Goal: Information Seeking & Learning: Learn about a topic

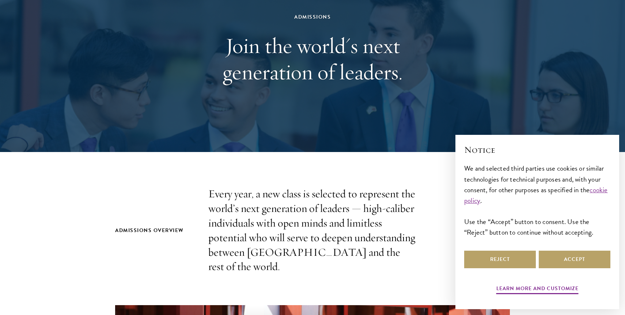
scroll to position [83, 0]
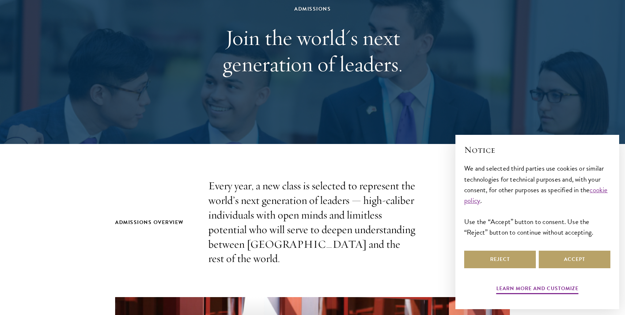
click at [513, 269] on div "Reject Accept" at bounding box center [537, 259] width 146 height 20
click at [513, 259] on button "Reject" at bounding box center [500, 260] width 72 height 18
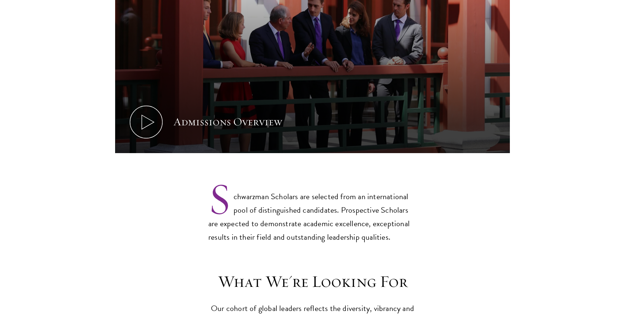
scroll to position [452, 0]
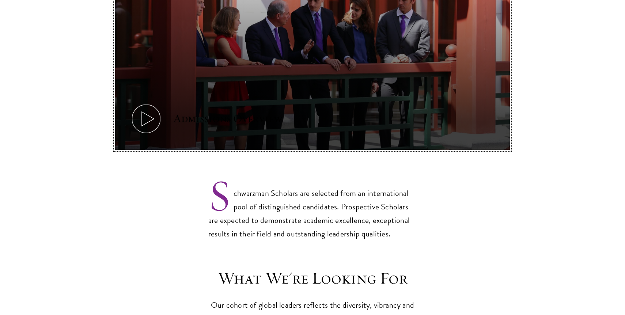
click at [148, 102] on icon at bounding box center [146, 118] width 33 height 33
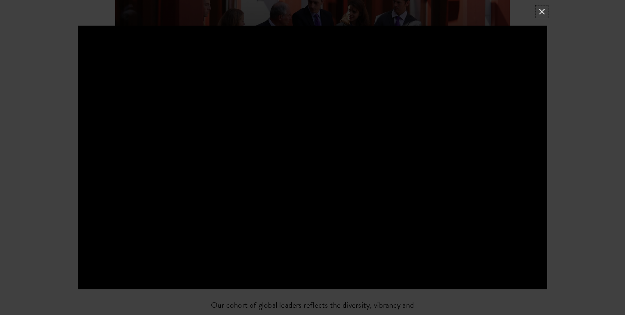
click at [545, 10] on button at bounding box center [542, 12] width 10 height 10
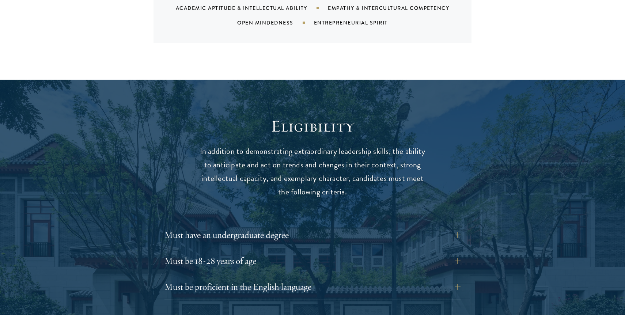
scroll to position [890, 0]
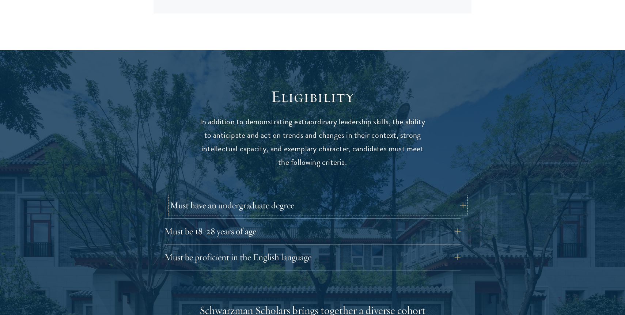
click at [268, 197] on button "Must have an undergraduate degree" at bounding box center [318, 206] width 296 height 18
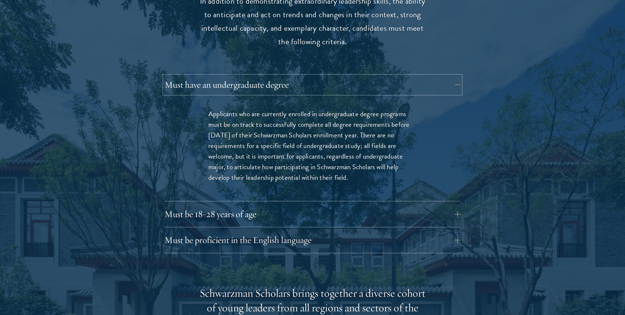
scroll to position [1016, 0]
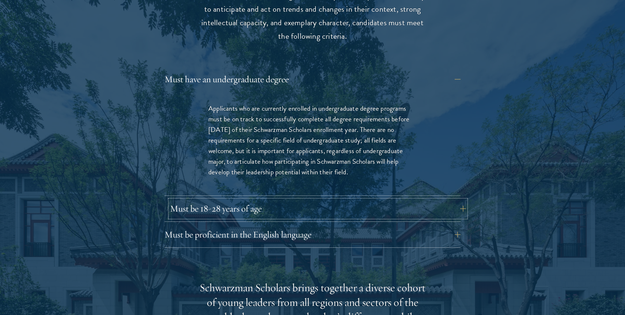
click at [261, 200] on button "Must be 18-28 years of age" at bounding box center [318, 209] width 296 height 18
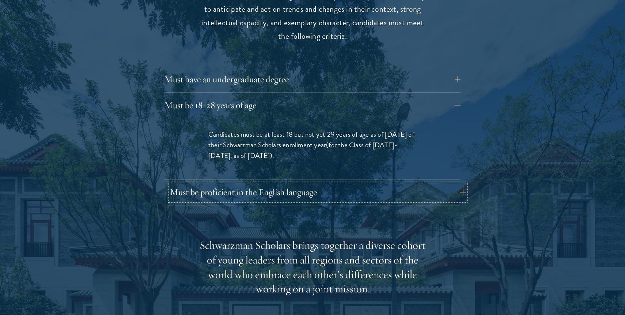
click at [263, 184] on button "Must be proficient in the English language" at bounding box center [318, 193] width 296 height 18
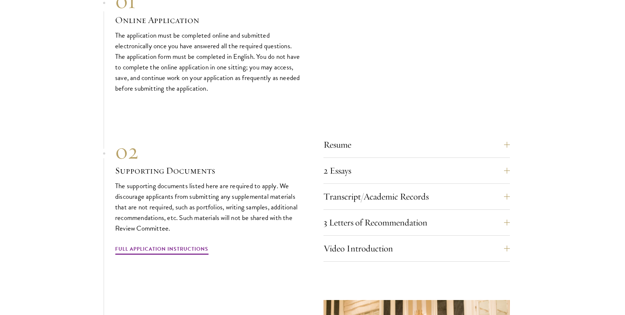
scroll to position [2618, 0]
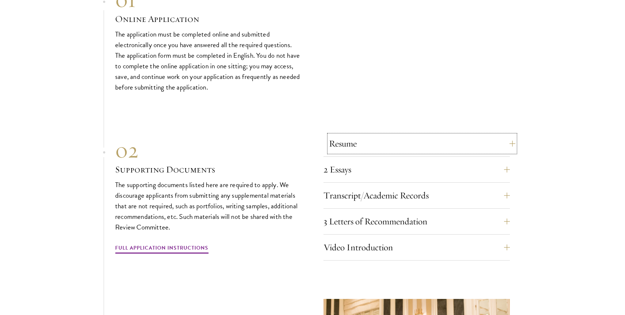
click at [348, 147] on button "Resume" at bounding box center [422, 144] width 186 height 18
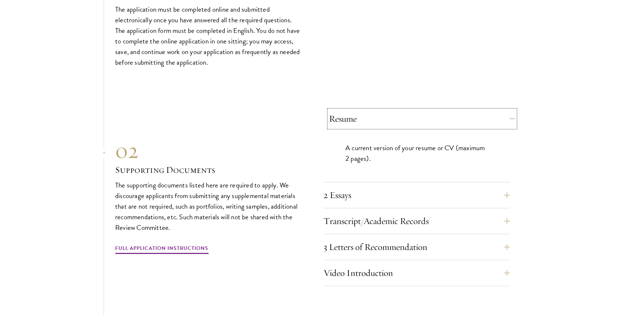
scroll to position [2480, 0]
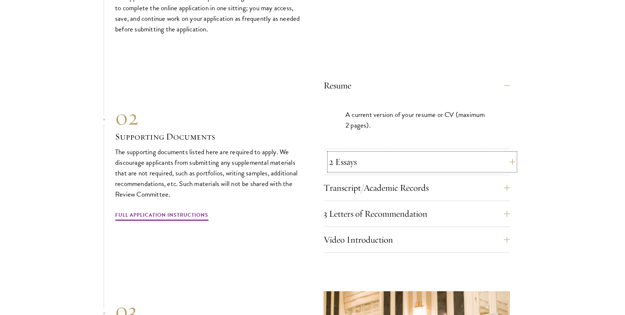
click at [340, 155] on button "2 Essays" at bounding box center [422, 162] width 186 height 18
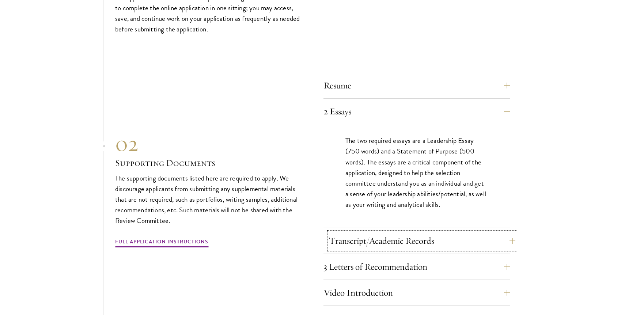
click at [405, 232] on button "Transcript/Academic Records" at bounding box center [422, 241] width 186 height 18
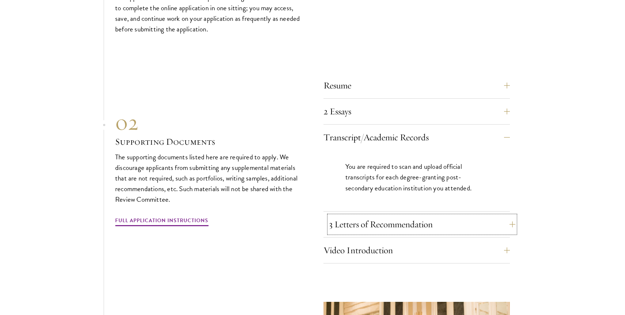
click at [407, 223] on button "3 Letters of Recommendation" at bounding box center [422, 225] width 186 height 18
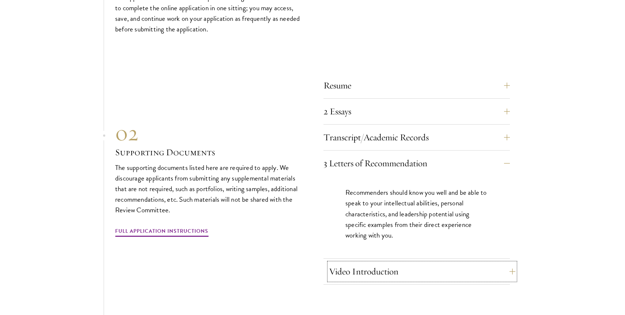
click at [357, 263] on button "Video Introduction" at bounding box center [422, 272] width 186 height 18
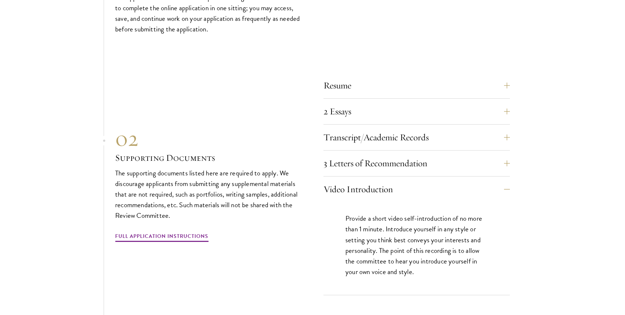
click at [354, 169] on div "3 Letters of Recommendation Recommenders should know you well and be able to sp…" at bounding box center [417, 166] width 186 height 22
click at [354, 165] on button "3 Letters of Recommendation" at bounding box center [422, 164] width 186 height 18
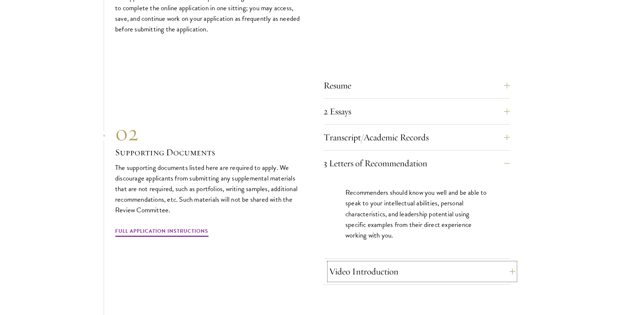
click at [372, 264] on button "Video Introduction" at bounding box center [422, 272] width 186 height 18
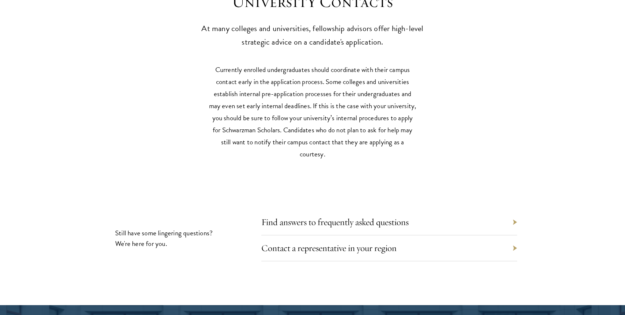
scroll to position [3471, 0]
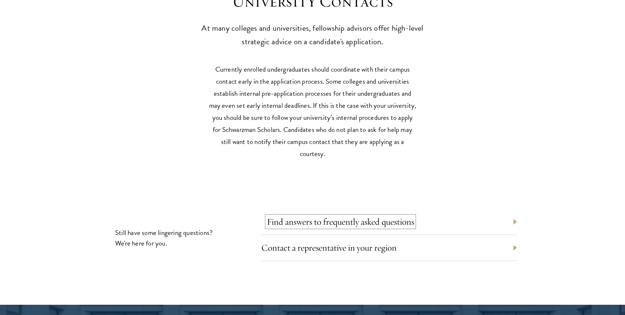
click at [362, 219] on link "Find answers to frequently asked questions" at bounding box center [340, 221] width 147 height 11
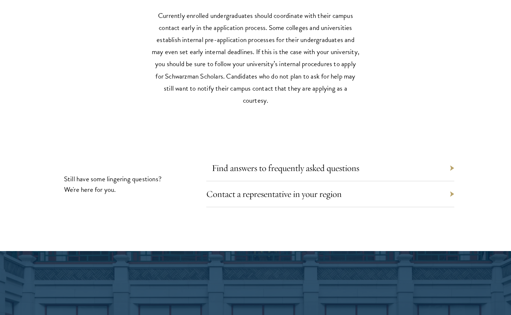
scroll to position [3525, 0]
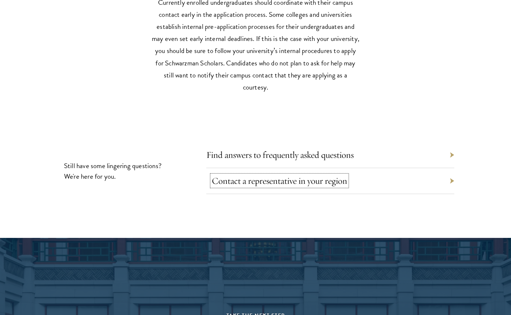
click at [252, 179] on link "Contact a representative in your region" at bounding box center [279, 180] width 135 height 11
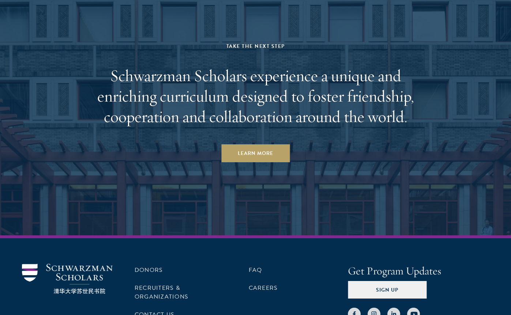
scroll to position [3864, 0]
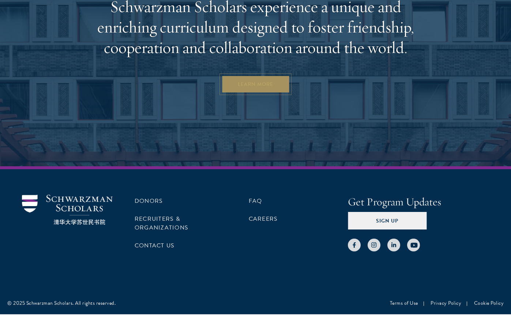
click at [249, 84] on link "Learn More" at bounding box center [255, 84] width 68 height 18
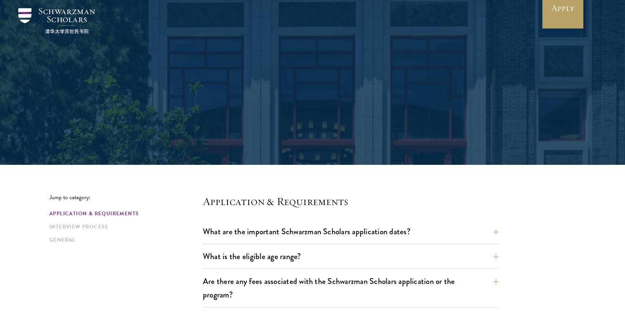
scroll to position [50, 0]
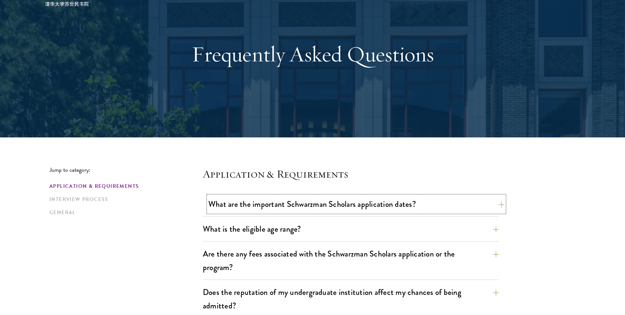
click at [343, 200] on button "What are the important Schwarzman Scholars application dates?" at bounding box center [356, 204] width 296 height 16
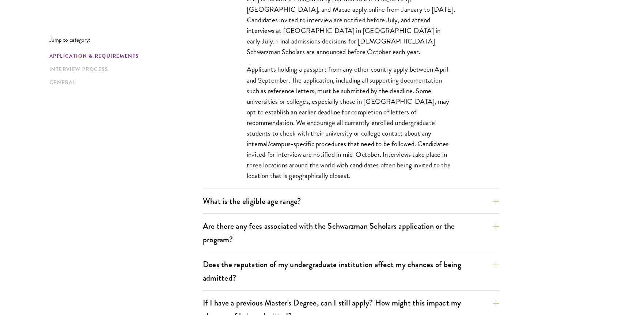
scroll to position [296, 0]
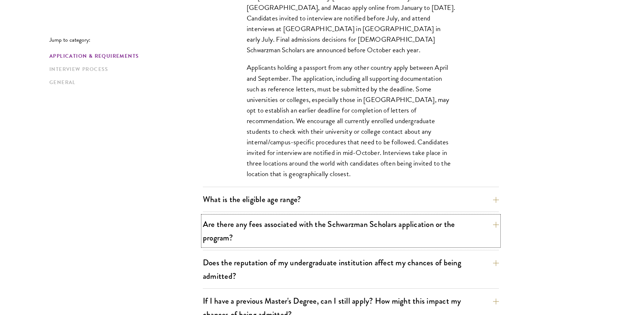
click at [344, 217] on button "Are there any fees associated with the Schwarzman Scholars application or the p…" at bounding box center [351, 231] width 296 height 30
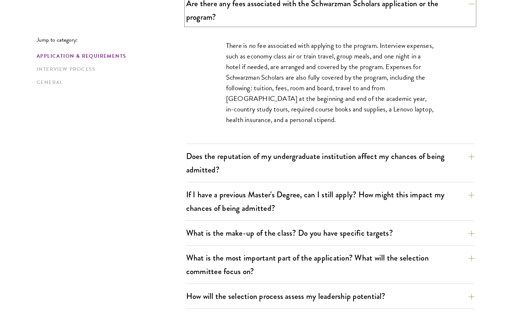
scroll to position [307, 0]
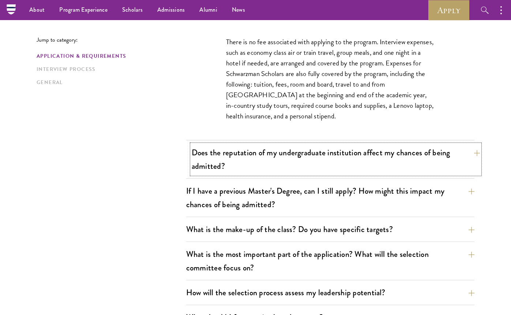
click at [329, 155] on button "Does the reputation of my undergraduate institution affect my chances of being …" at bounding box center [336, 159] width 288 height 30
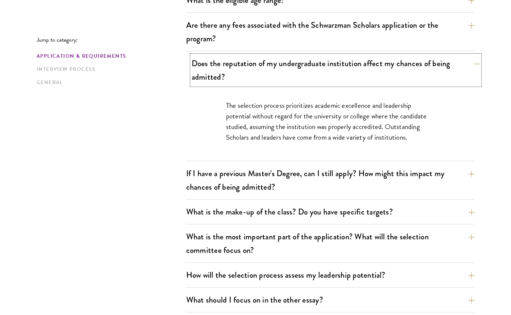
scroll to position [302, 0]
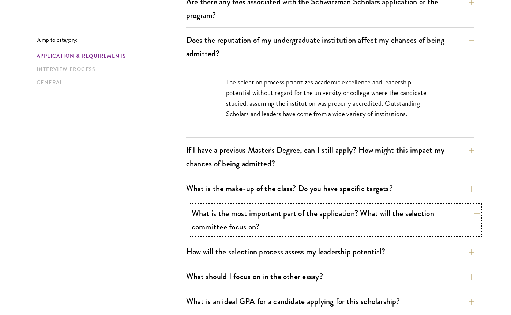
click at [299, 219] on button "What is the most important part of the application? What will the selection com…" at bounding box center [336, 220] width 288 height 30
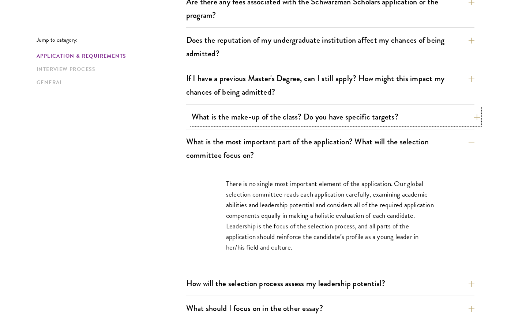
click at [308, 110] on button "What is the make-up of the class? Do you have specific targets?" at bounding box center [336, 117] width 288 height 16
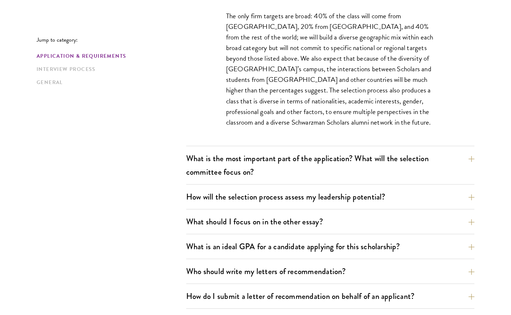
scroll to position [435, 0]
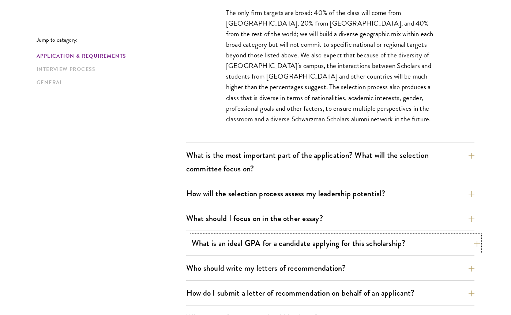
click at [324, 239] on button "What is an ideal GPA for a candidate applying for this scholarship?" at bounding box center [336, 243] width 288 height 16
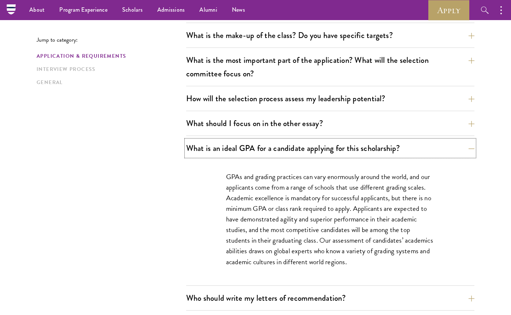
scroll to position [383, 0]
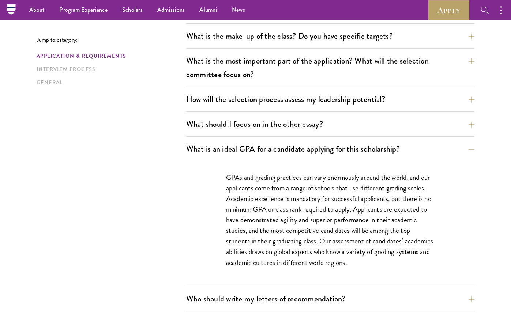
click at [285, 114] on div "What are the important Schwarzman Scholars application dates? Applicants who ho…" at bounding box center [330, 220] width 288 height 715
click at [285, 119] on button "What should I focus on in the other essay?" at bounding box center [336, 124] width 288 height 16
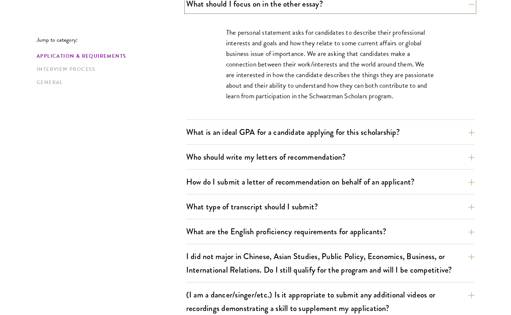
scroll to position [511, 0]
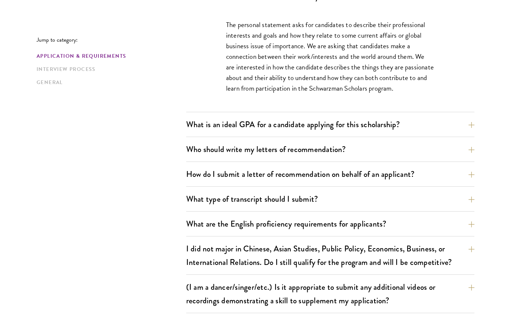
click at [281, 162] on div "What are the important Schwarzman Scholars application dates? Applicants who ho…" at bounding box center [330, 82] width 288 height 694
click at [279, 152] on button "Who should write my letters of recommendation?" at bounding box center [336, 149] width 288 height 16
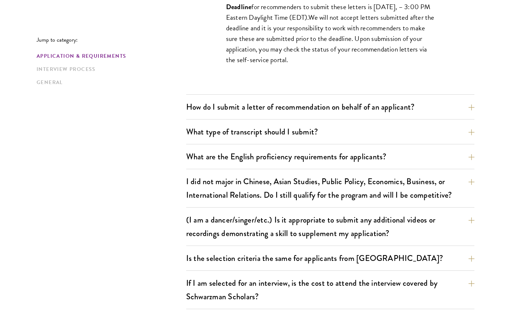
scroll to position [813, 0]
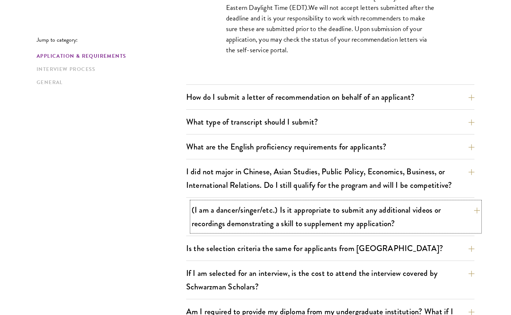
click at [354, 204] on button "(I am a dancer/singer/etc.) Is it appropriate to submit any additional videos o…" at bounding box center [336, 217] width 288 height 30
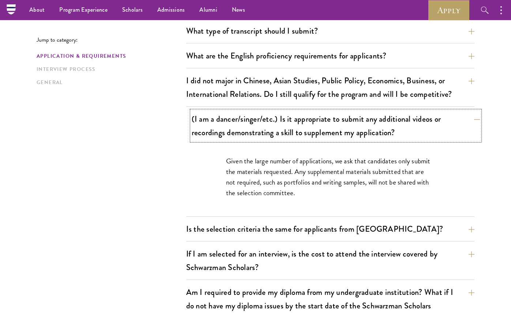
scroll to position [575, 0]
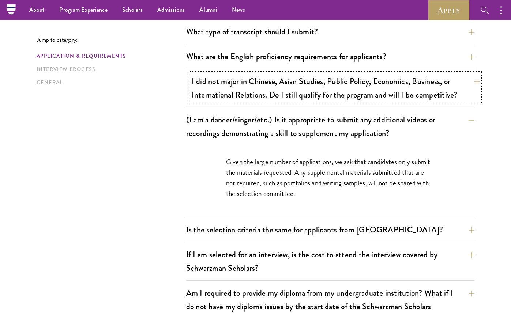
click at [341, 94] on button "I did not major in Chinese, Asian Studies, Public Policy, Economics, Business, …" at bounding box center [336, 88] width 288 height 30
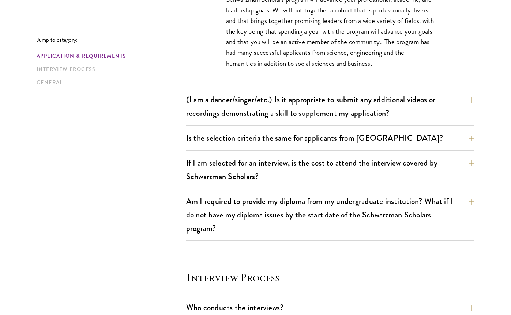
scroll to position [722, 0]
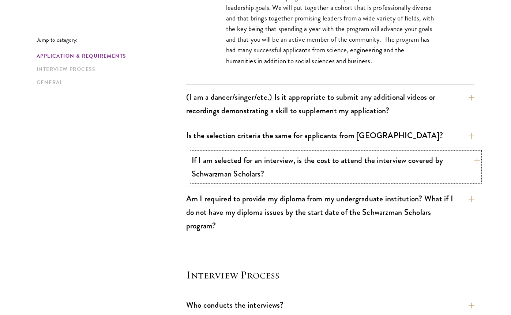
click at [329, 153] on button "If I am selected for an interview, is the cost to attend the interview covered …" at bounding box center [336, 167] width 288 height 30
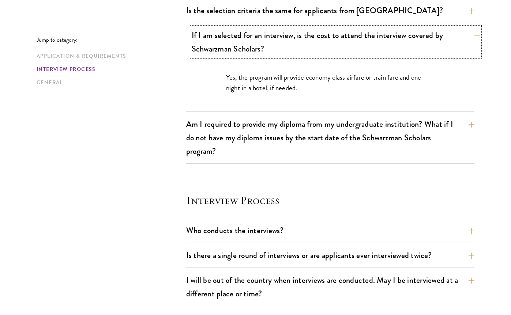
scroll to position [845, 0]
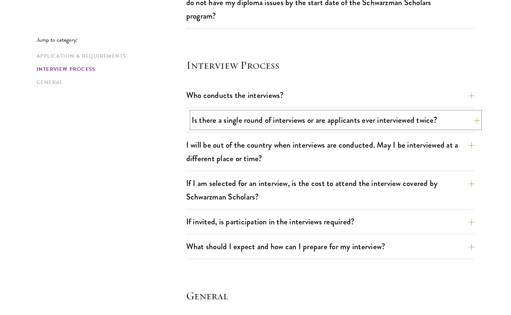
click at [271, 115] on button "Is there a single round of interviews or are applicants ever interviewed twice?" at bounding box center [336, 120] width 288 height 16
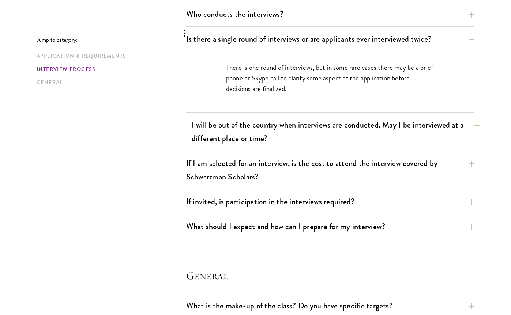
scroll to position [895, 0]
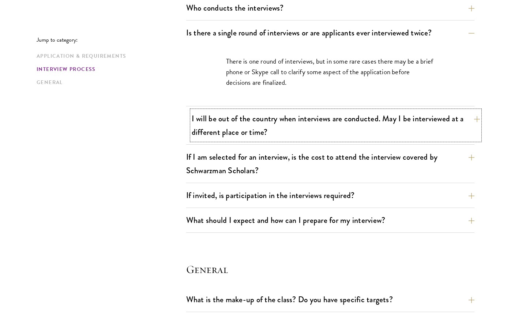
click at [257, 128] on button "I will be out of the country when interviews are conducted. May I be interviewe…" at bounding box center [336, 125] width 288 height 30
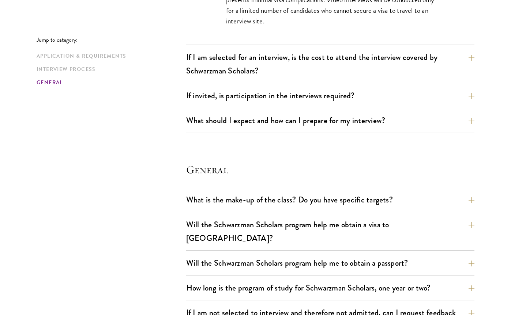
scroll to position [1027, 0]
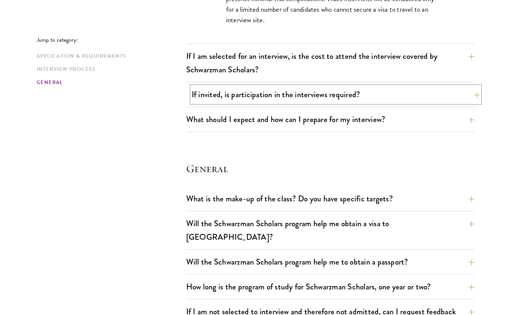
click at [261, 97] on button "If invited, is participation in the interviews required?" at bounding box center [336, 94] width 288 height 16
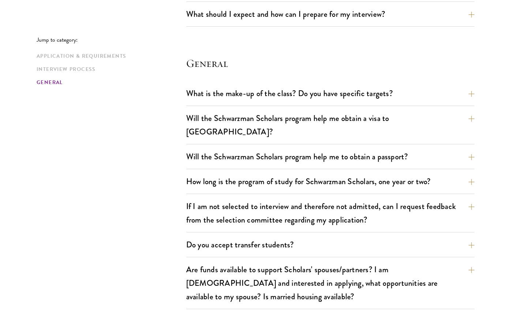
scroll to position [1148, 0]
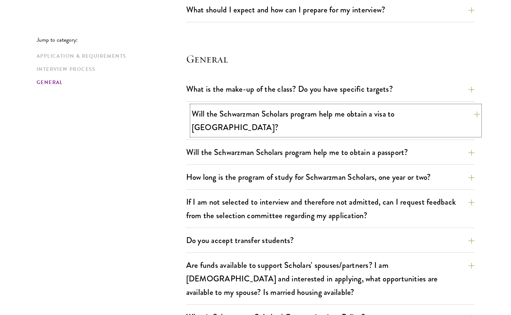
click at [208, 114] on button "Will the Schwarzman Scholars program help me obtain a visa to China?" at bounding box center [336, 121] width 288 height 30
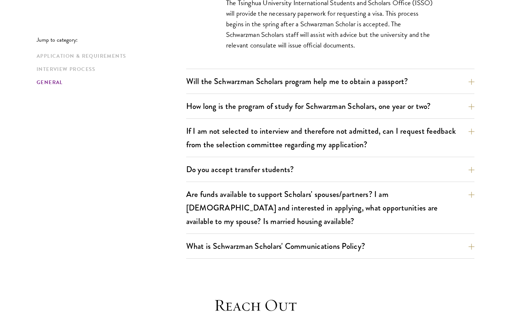
scroll to position [1198, 0]
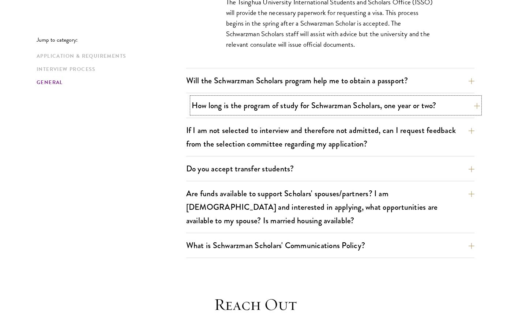
click at [213, 97] on button "How long is the program of study for Schwarzman Scholars, one year or two?" at bounding box center [336, 105] width 288 height 16
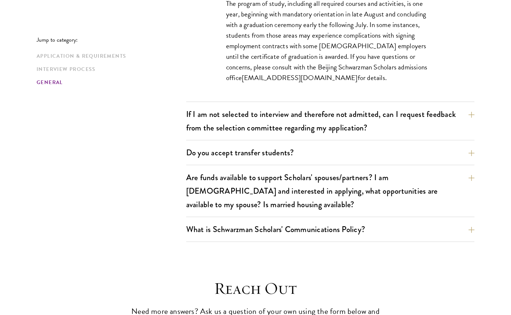
scroll to position [1249, 0]
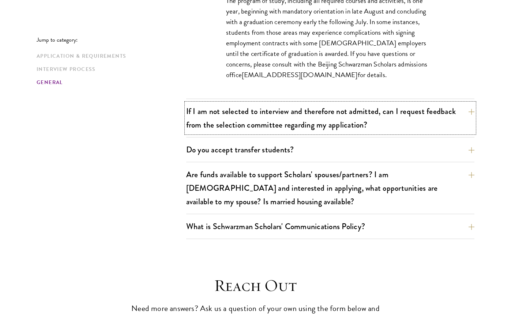
click at [213, 103] on button "If I am not selected to interview and therefore not admitted, can I request fee…" at bounding box center [330, 118] width 288 height 30
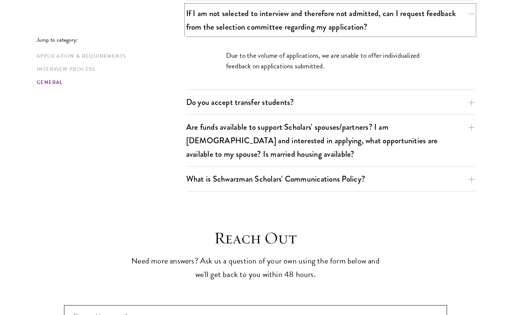
scroll to position [1228, 0]
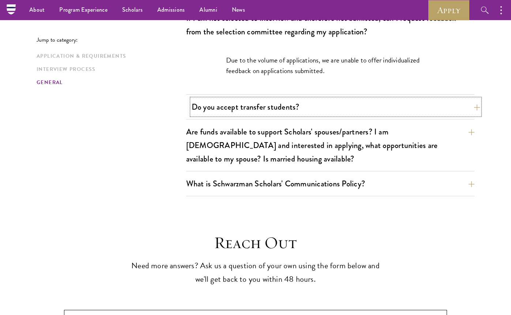
click at [217, 99] on button "Do you accept transfer students?" at bounding box center [336, 107] width 288 height 16
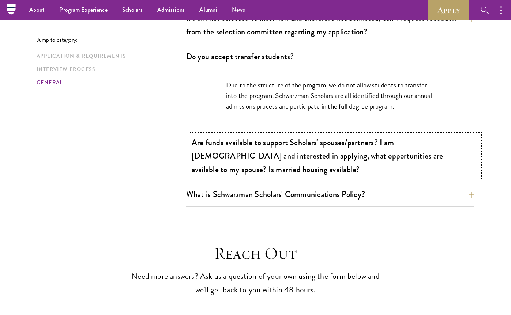
click at [225, 134] on button "Are funds available to support Scholars' spouses/partners? I am married and int…" at bounding box center [336, 156] width 288 height 44
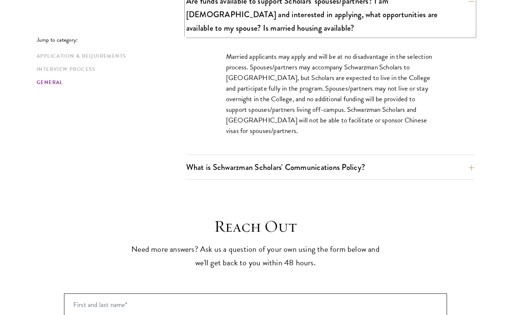
scroll to position [1314, 0]
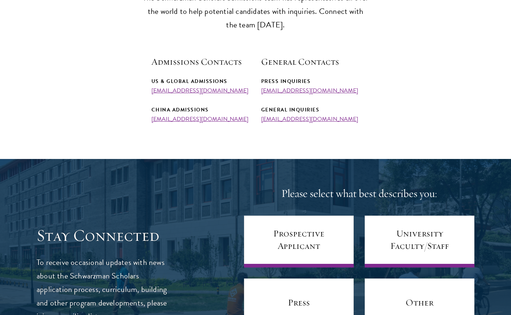
scroll to position [283, 0]
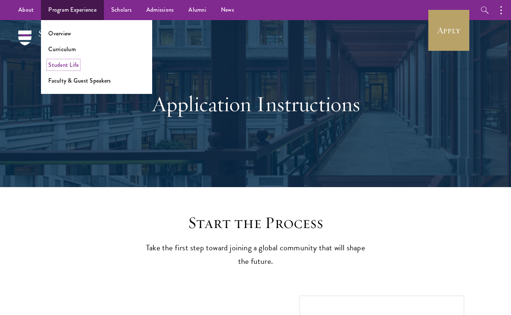
click at [67, 65] on link "Student Life" at bounding box center [63, 65] width 30 height 8
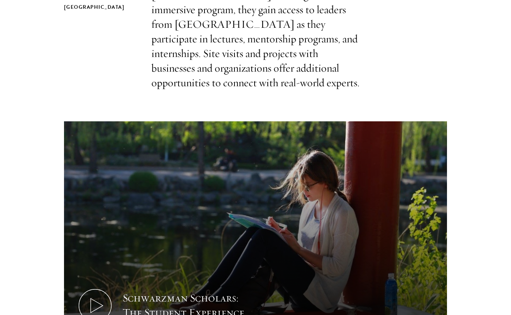
scroll to position [340, 0]
